Goal: Participate in discussion

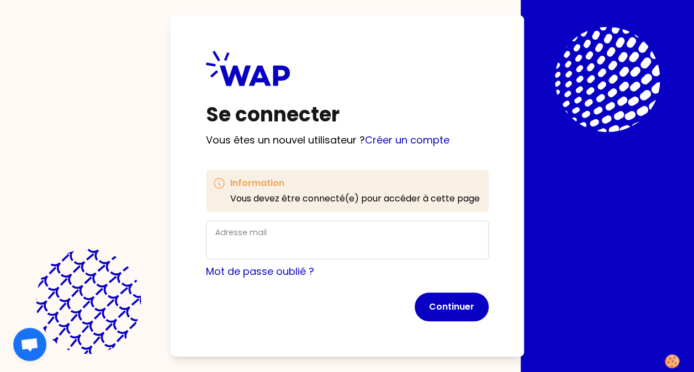
click at [261, 229] on label "Adresse mail" at bounding box center [240, 232] width 51 height 11
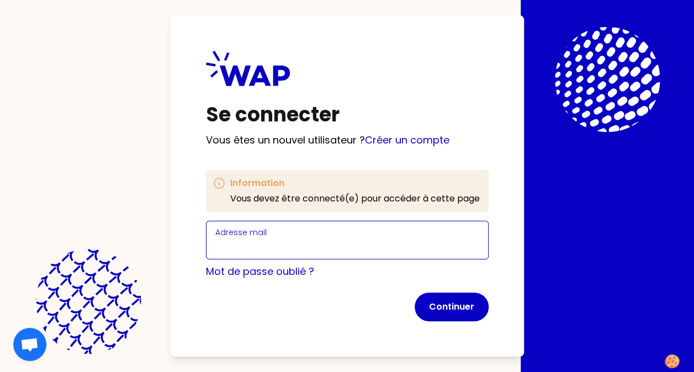
click at [261, 239] on input "Adresse mail" at bounding box center [347, 246] width 264 height 15
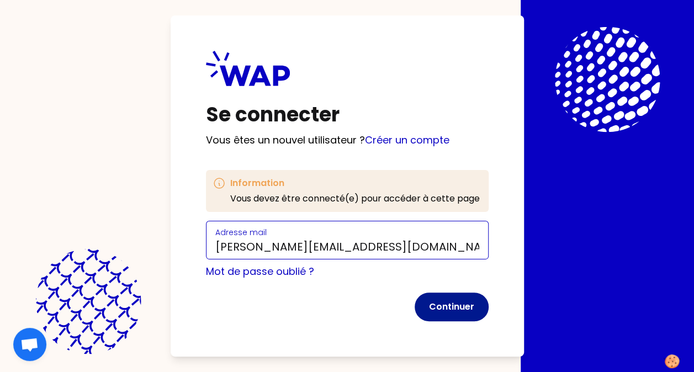
type input "[PERSON_NAME][EMAIL_ADDRESS][DOMAIN_NAME]"
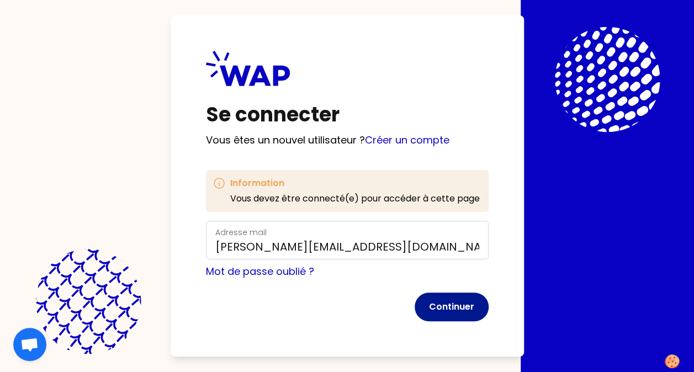
click at [446, 305] on button "Continuer" at bounding box center [452, 307] width 74 height 29
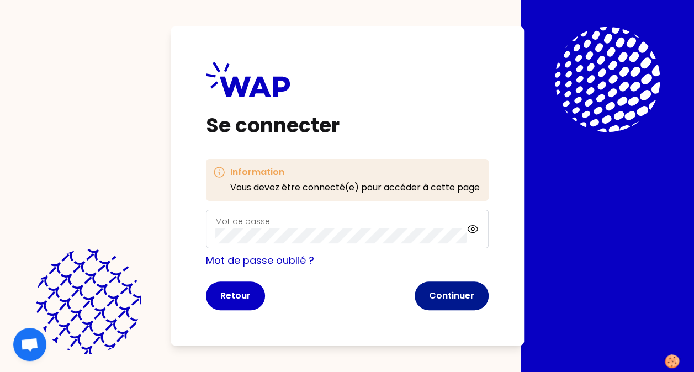
click at [443, 292] on button "Continuer" at bounding box center [452, 296] width 74 height 29
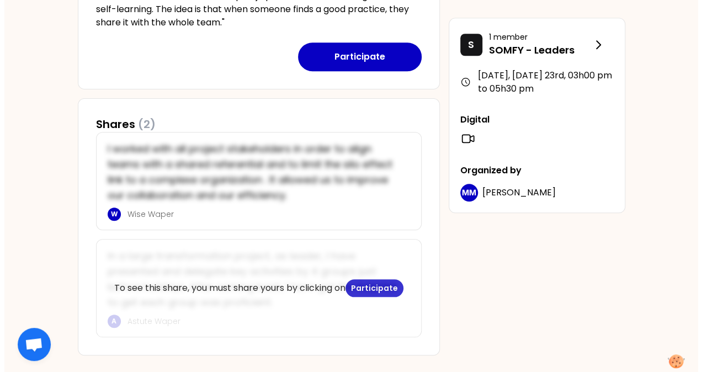
scroll to position [447, 0]
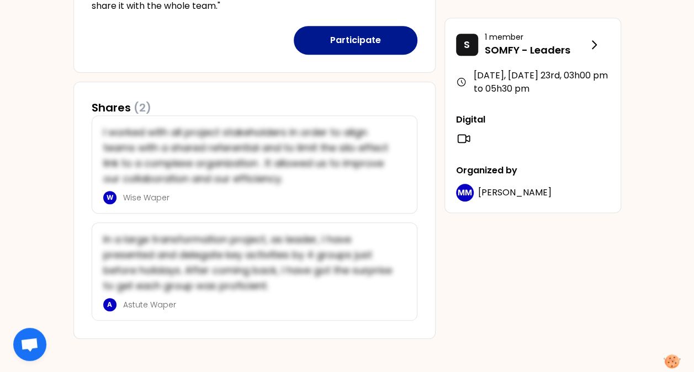
click at [365, 36] on button "Participate" at bounding box center [356, 40] width 124 height 29
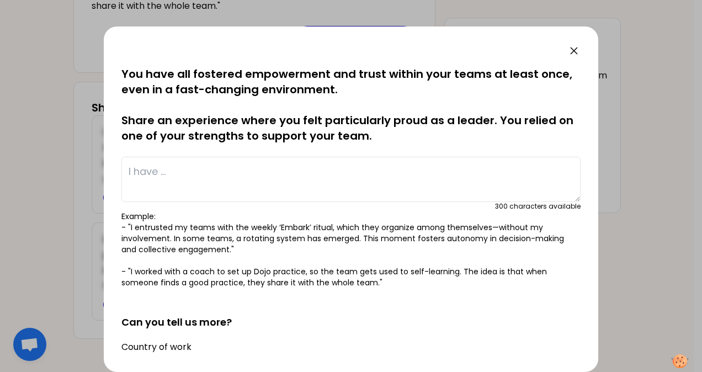
click at [211, 176] on textarea at bounding box center [350, 179] width 459 height 45
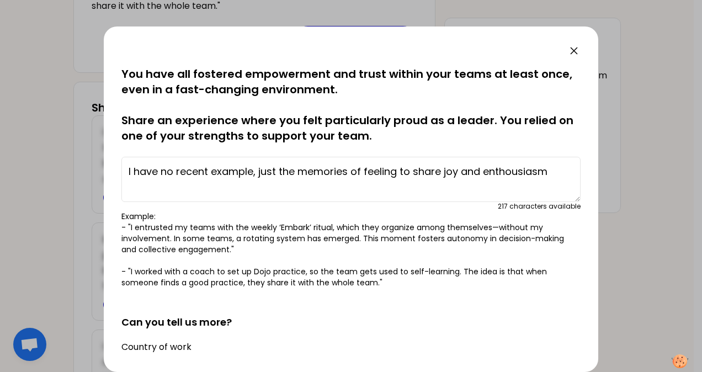
click at [256, 171] on textarea "I have no recent example, just the memories of feeling to share joy and enthous…" at bounding box center [350, 179] width 459 height 45
click at [348, 187] on textarea "I have no recent example, I do not really feel proud "as a leade". just the mem…" at bounding box center [350, 179] width 459 height 45
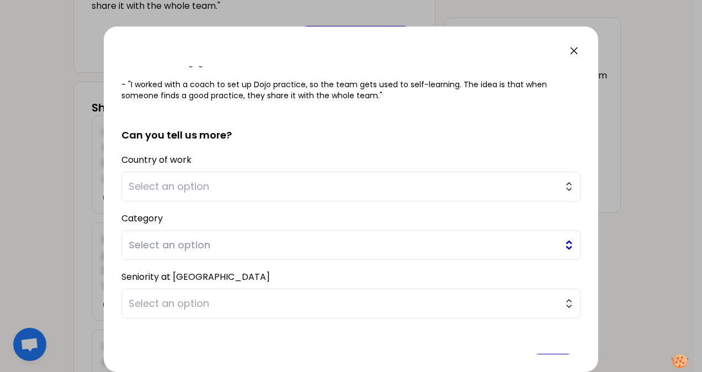
scroll to position [221, 0]
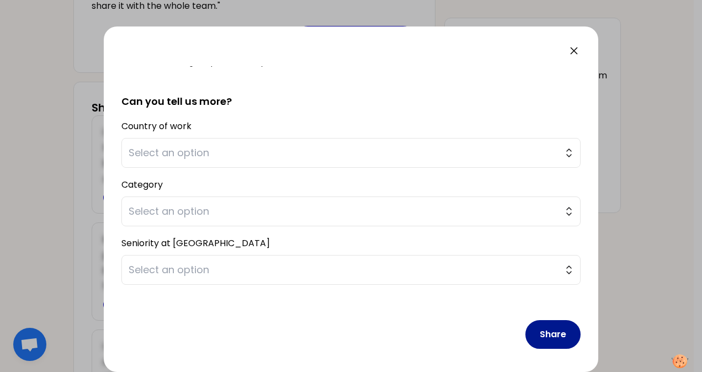
type textarea "I have no recent example, I do not really feel proud "as a leade". just the mem…"
drag, startPoint x: 550, startPoint y: 340, endPoint x: 479, endPoint y: 337, distance: 70.7
click at [479, 337] on div "Share" at bounding box center [350, 326] width 459 height 64
click at [558, 152] on button "Select an option" at bounding box center [350, 153] width 459 height 30
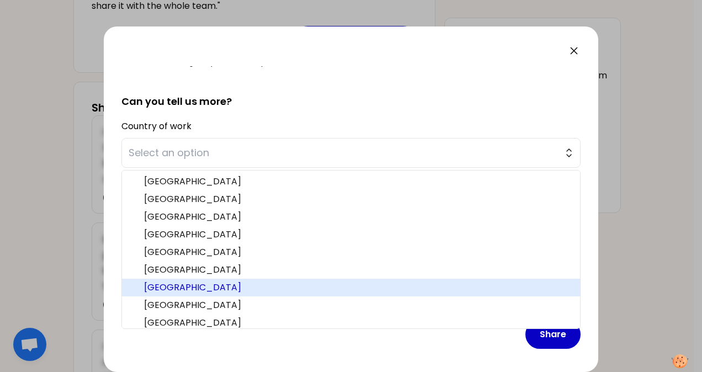
click at [231, 288] on span "[GEOGRAPHIC_DATA]" at bounding box center [357, 287] width 427 height 13
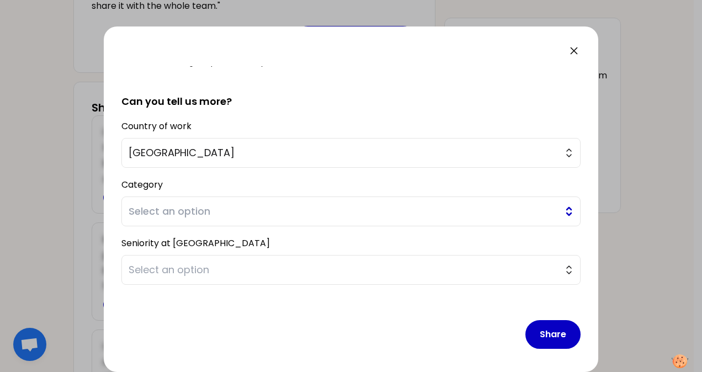
click at [227, 209] on span "Select an option" at bounding box center [344, 211] width 430 height 15
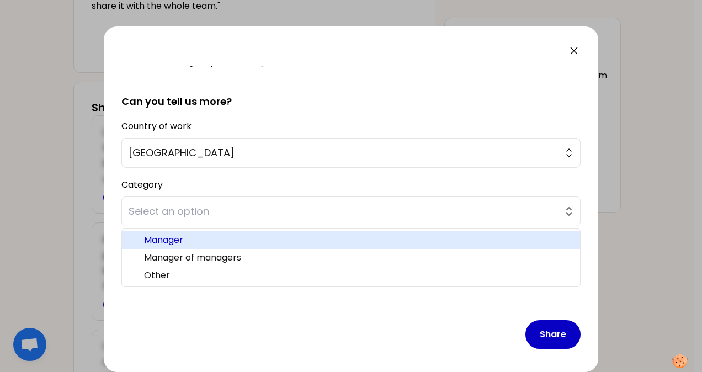
click at [197, 255] on ul "Manager Manager of managers Other" at bounding box center [350, 258] width 459 height 59
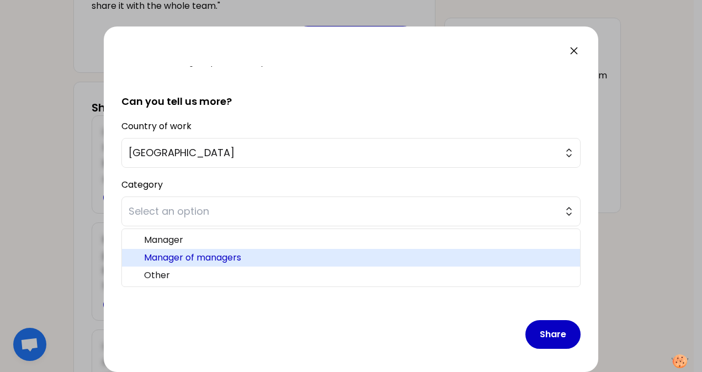
click at [197, 256] on span "Manager of managers" at bounding box center [357, 257] width 427 height 13
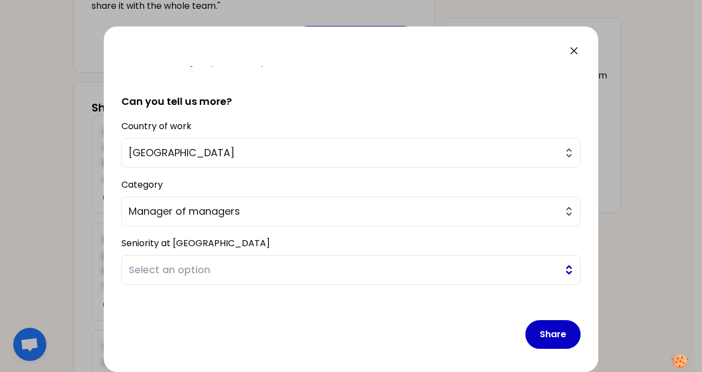
click at [210, 263] on span "Select an option" at bounding box center [344, 269] width 430 height 15
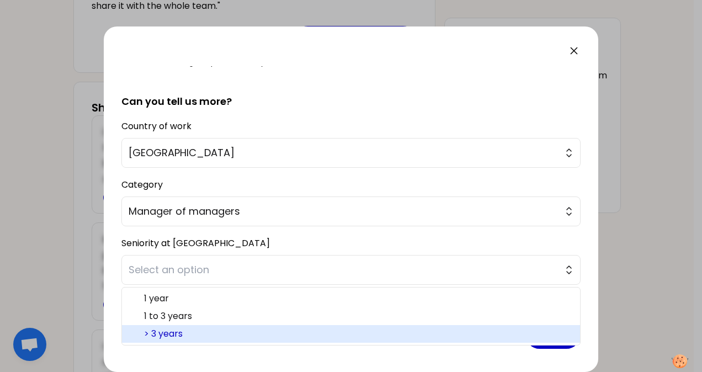
click at [191, 333] on span "> 3 years" at bounding box center [357, 333] width 427 height 13
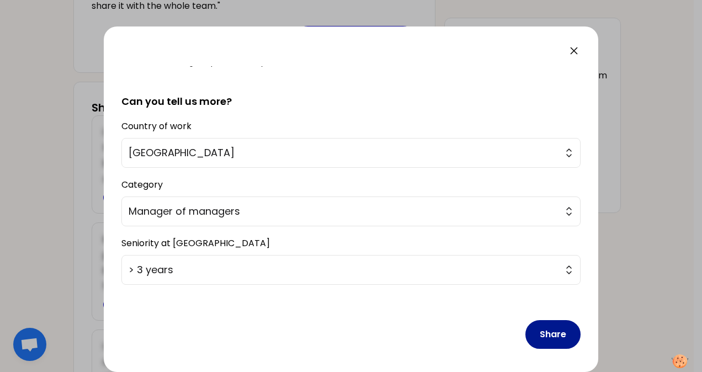
click at [539, 332] on button "Share" at bounding box center [553, 334] width 55 height 29
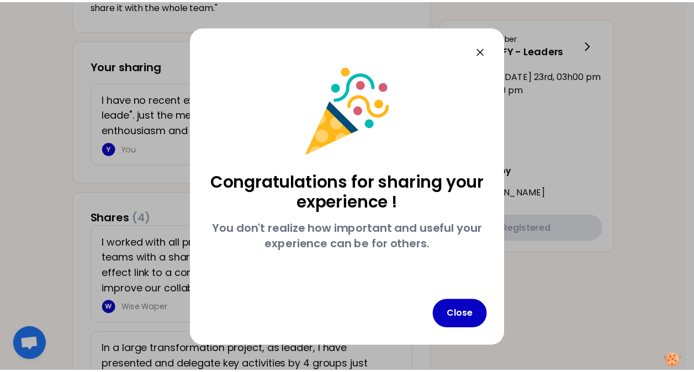
scroll to position [0, 0]
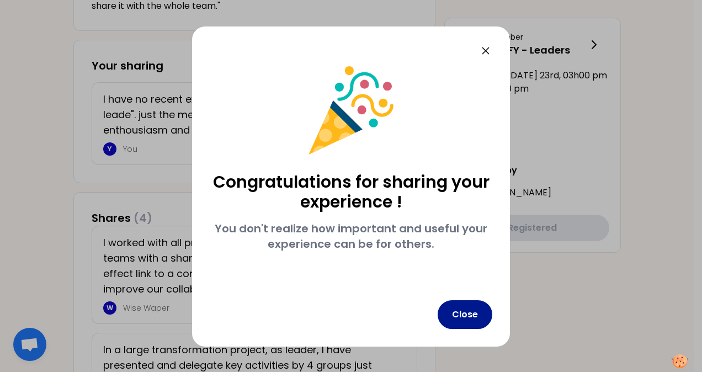
click at [466, 316] on button "Close" at bounding box center [465, 314] width 55 height 29
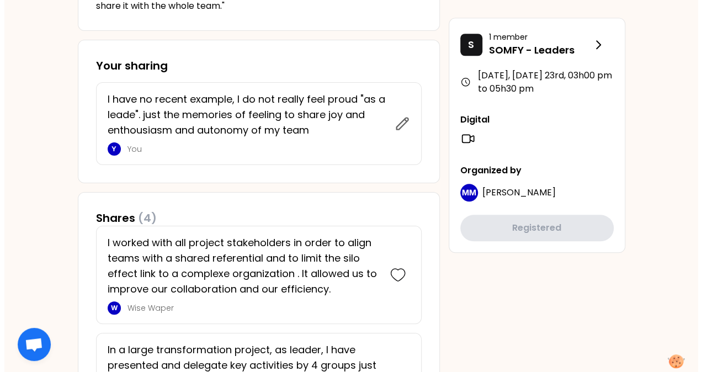
scroll to position [391, 0]
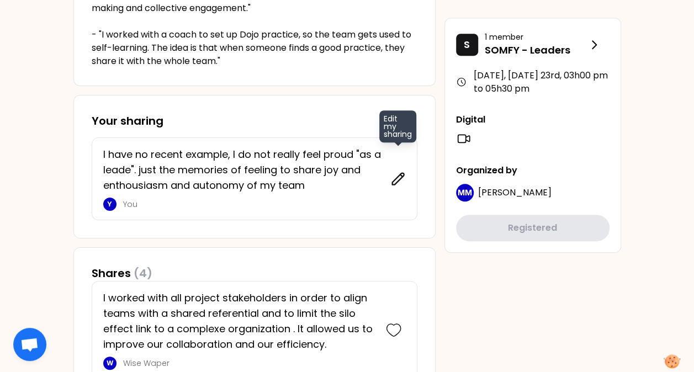
click at [398, 180] on icon at bounding box center [398, 179] width 12 height 12
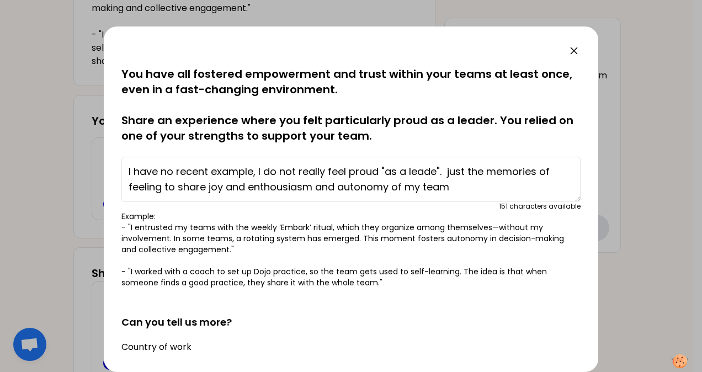
click at [437, 170] on textarea "I have no recent example, I do not really feel proud "as a leade". just the mem…" at bounding box center [350, 179] width 459 height 45
click at [453, 172] on textarea "I have no recent example, I do not really feel proud "as a leader". just the me…" at bounding box center [350, 179] width 459 height 45
drag, startPoint x: 502, startPoint y: 172, endPoint x: 536, endPoint y: 172, distance: 33.1
click at [536, 172] on textarea "I have no recent example, I do not really feel proud "as a leader". I just keep…" at bounding box center [350, 179] width 459 height 45
click at [172, 187] on textarea "I have no recent example, I do not really feel proud "as a leader". I just keep…" at bounding box center [350, 179] width 459 height 45
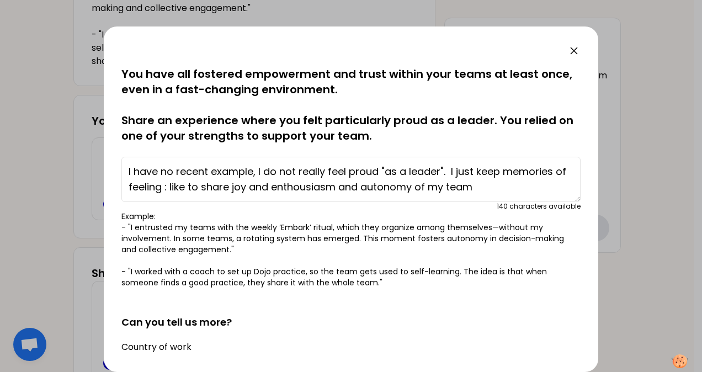
drag, startPoint x: 202, startPoint y: 188, endPoint x: 241, endPoint y: 189, distance: 38.7
click at [241, 189] on textarea "I have no recent example, I do not really feel proud "as a leader". I just keep…" at bounding box center [350, 179] width 459 height 45
drag, startPoint x: 504, startPoint y: 188, endPoint x: 557, endPoint y: 187, distance: 53.0
click at [557, 187] on textarea "I have no recent example, I do not really feel proud "as a leader". I just keep…" at bounding box center [350, 179] width 459 height 45
click at [445, 188] on textarea "I have no recent example, I do not really feel proud "as a leader". I just keep…" at bounding box center [350, 179] width 459 height 45
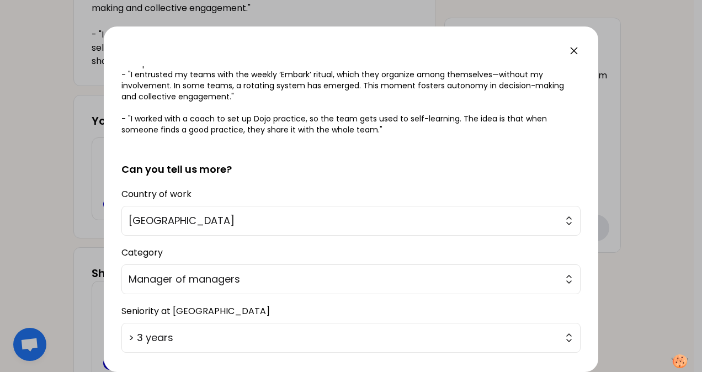
scroll to position [223, 0]
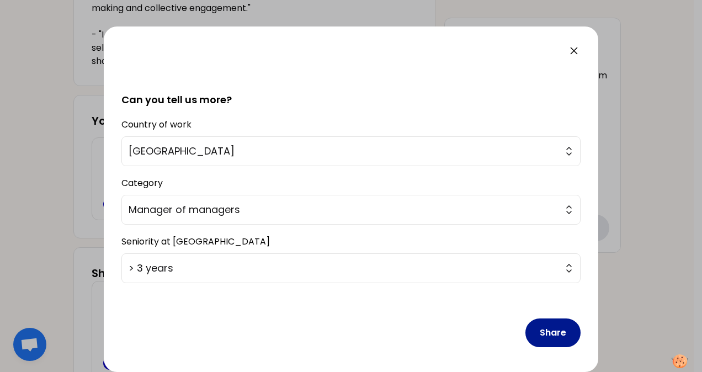
type textarea "I have no recent example, I do not really feel proud "as a leader". I just keep…"
click at [532, 330] on button "Share" at bounding box center [553, 333] width 55 height 29
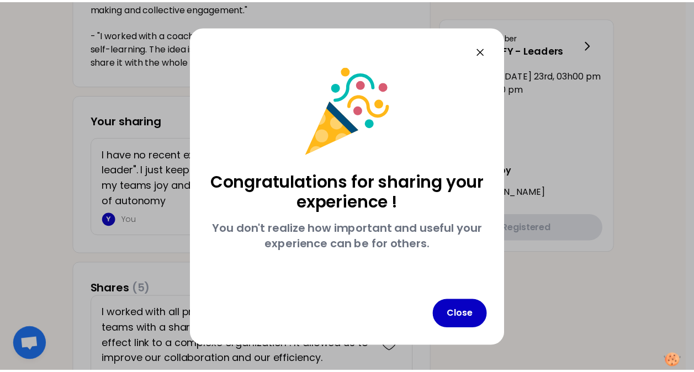
scroll to position [0, 0]
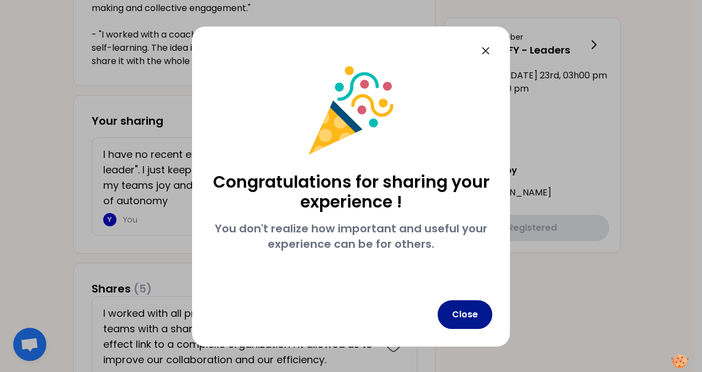
click at [461, 313] on button "Close" at bounding box center [465, 314] width 55 height 29
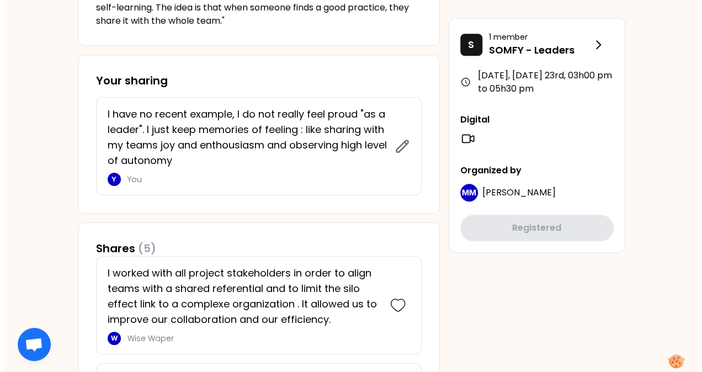
scroll to position [411, 0]
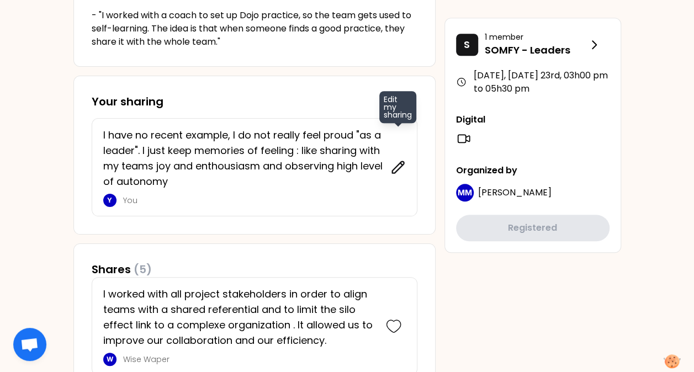
click at [402, 165] on icon at bounding box center [398, 167] width 12 height 12
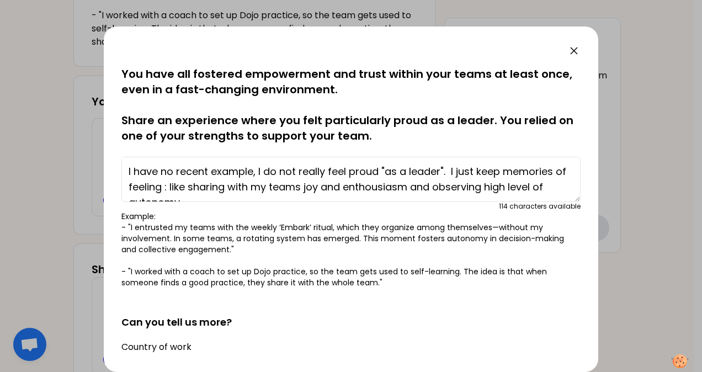
click at [172, 187] on textarea "I have no recent example, I do not really feel proud "as a leader". I just keep…" at bounding box center [350, 179] width 459 height 45
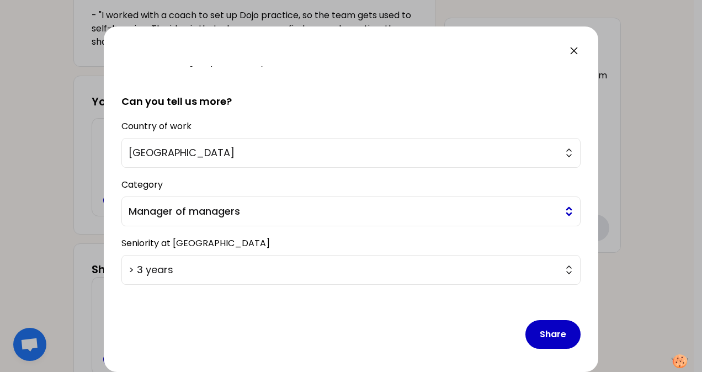
scroll to position [223, 0]
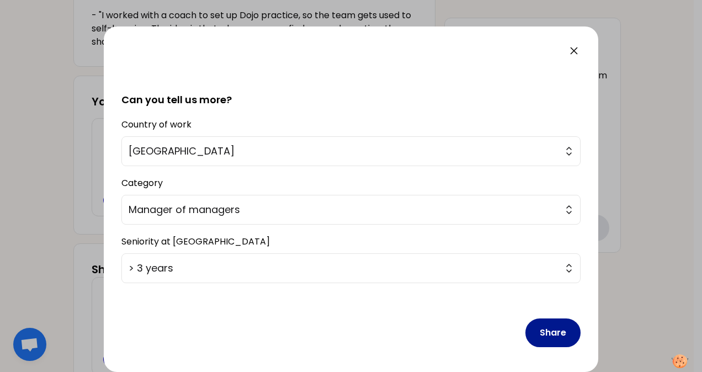
type textarea "I have no recent example, I do not really feel proud "as a leader". I just keep…"
click at [541, 331] on button "Share" at bounding box center [553, 333] width 55 height 29
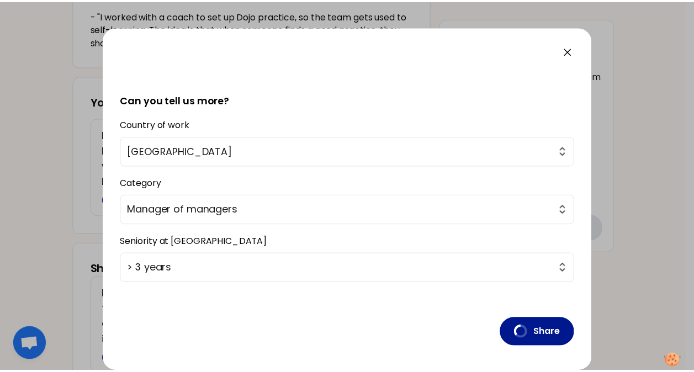
scroll to position [0, 0]
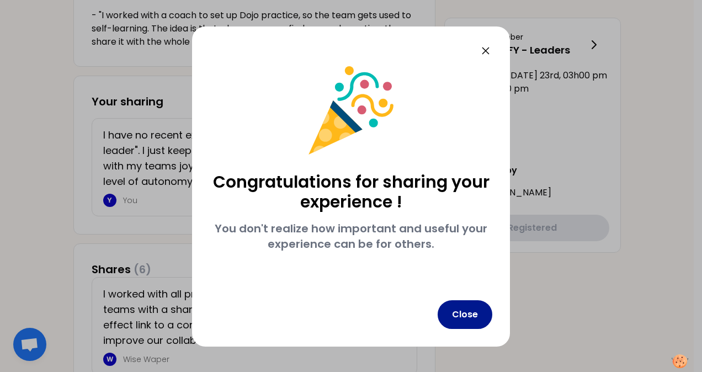
click at [464, 318] on button "Close" at bounding box center [465, 314] width 55 height 29
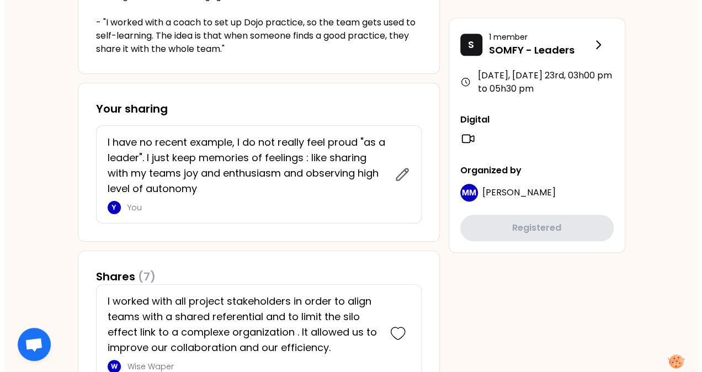
scroll to position [387, 0]
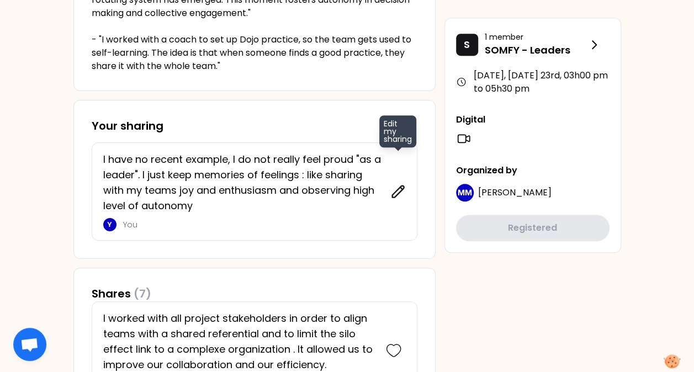
click at [399, 189] on icon at bounding box center [397, 191] width 15 height 15
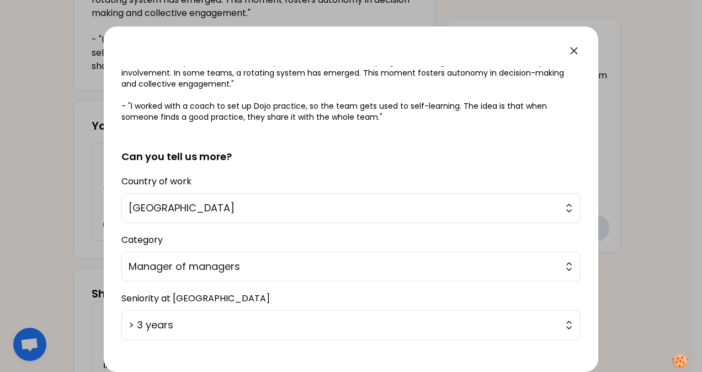
scroll to position [223, 0]
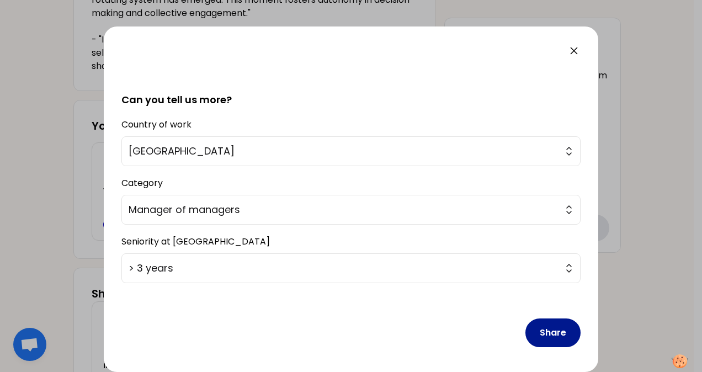
click at [559, 339] on button "Share" at bounding box center [553, 333] width 55 height 29
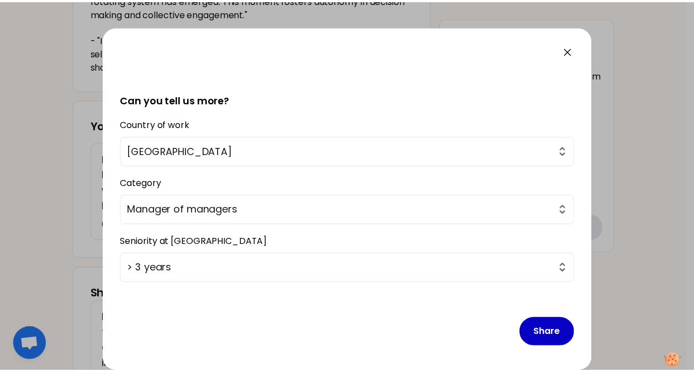
scroll to position [0, 0]
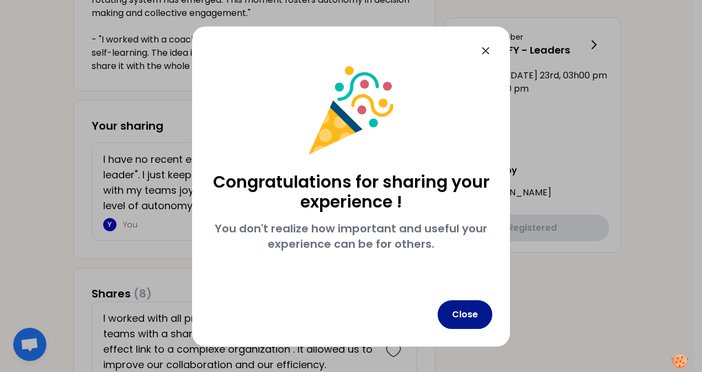
click at [469, 314] on button "Close" at bounding box center [465, 314] width 55 height 29
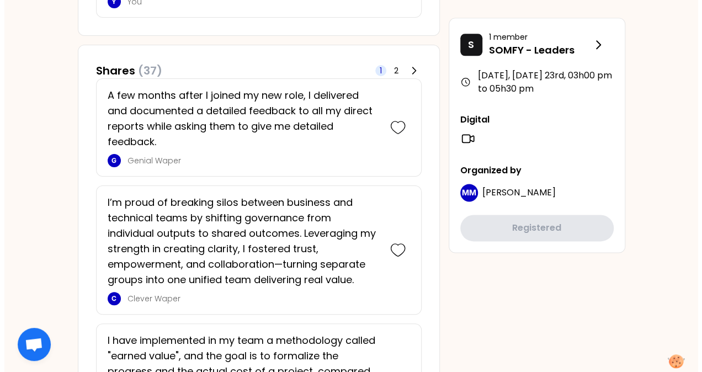
scroll to position [497, 0]
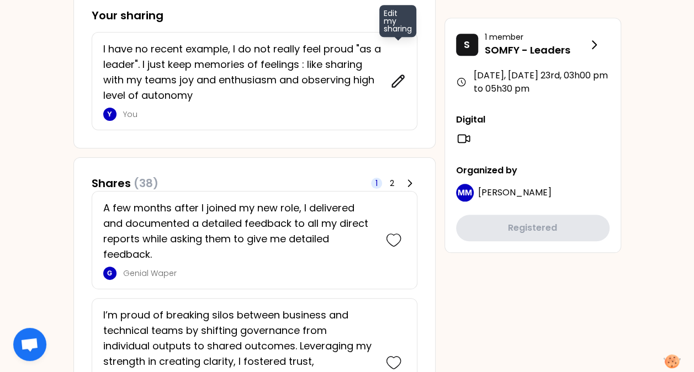
click at [396, 81] on icon at bounding box center [397, 80] width 15 height 15
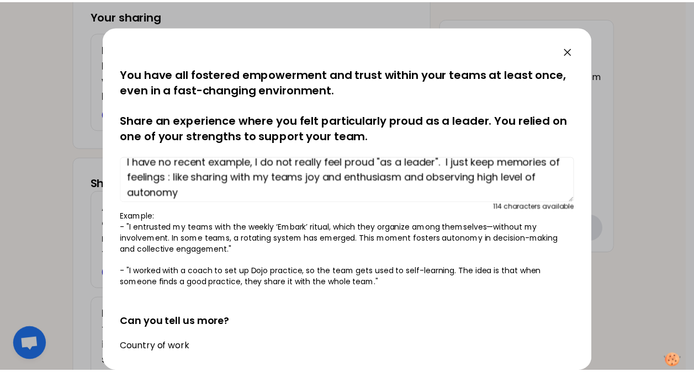
scroll to position [15, 0]
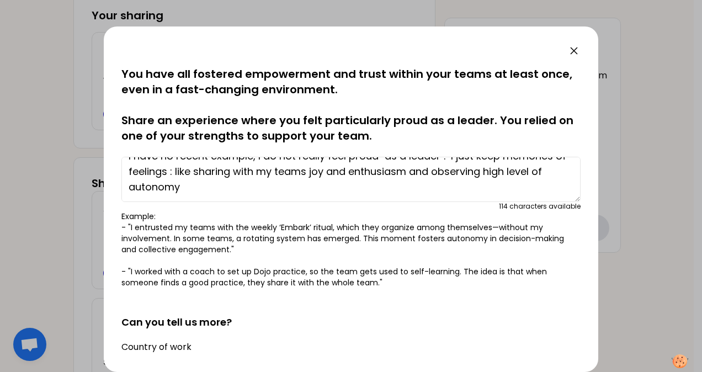
click at [581, 51] on div "saved You have all fostered empowerment and trust within your teams at least on…" at bounding box center [351, 200] width 495 height 346
click at [580, 51] on icon at bounding box center [574, 50] width 13 height 13
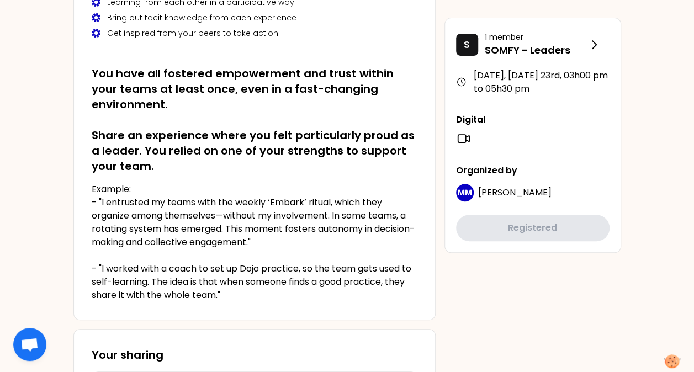
scroll to position [0, 0]
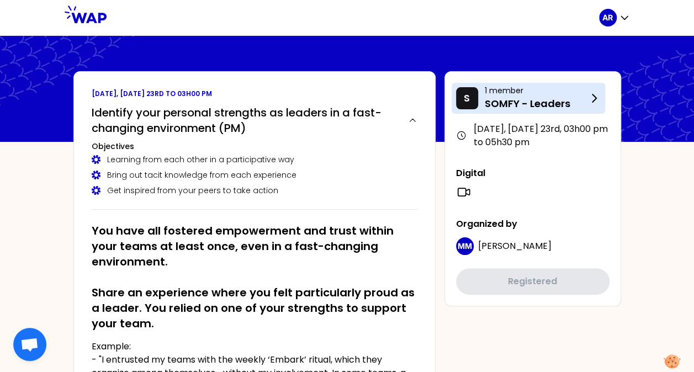
click at [594, 94] on icon at bounding box center [594, 98] width 13 height 13
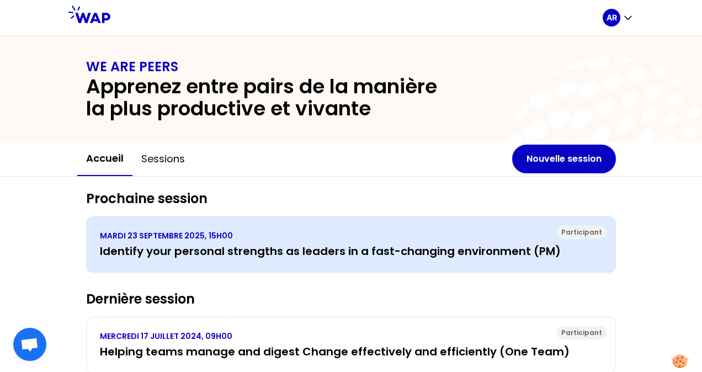
click at [181, 251] on h3 "Identify your personal strengths as leaders in a fast-changing environment (PM)" at bounding box center [351, 251] width 502 height 15
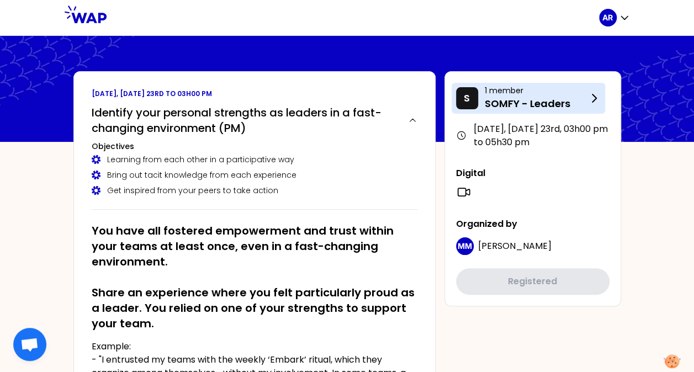
click at [552, 98] on p "SOMFY - Leaders" at bounding box center [536, 103] width 103 height 15
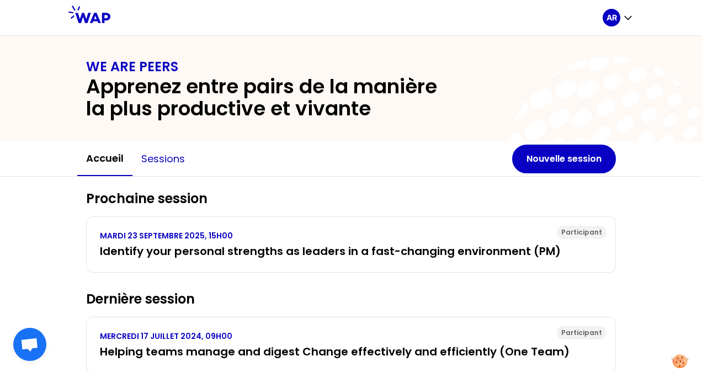
click at [161, 156] on button "Sessions" at bounding box center [163, 158] width 61 height 33
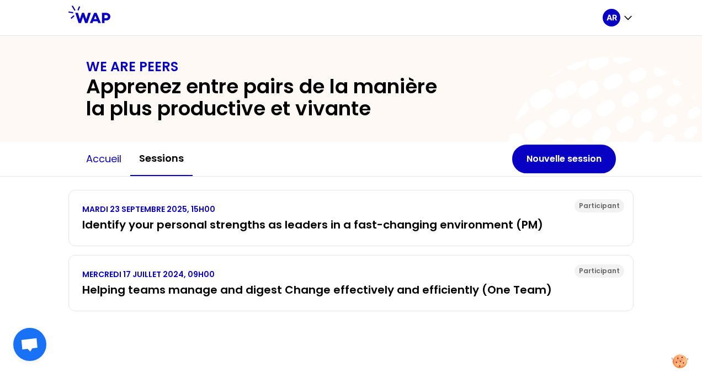
click at [100, 159] on button "Accueil" at bounding box center [103, 158] width 53 height 33
